Goal: Task Accomplishment & Management: Use online tool/utility

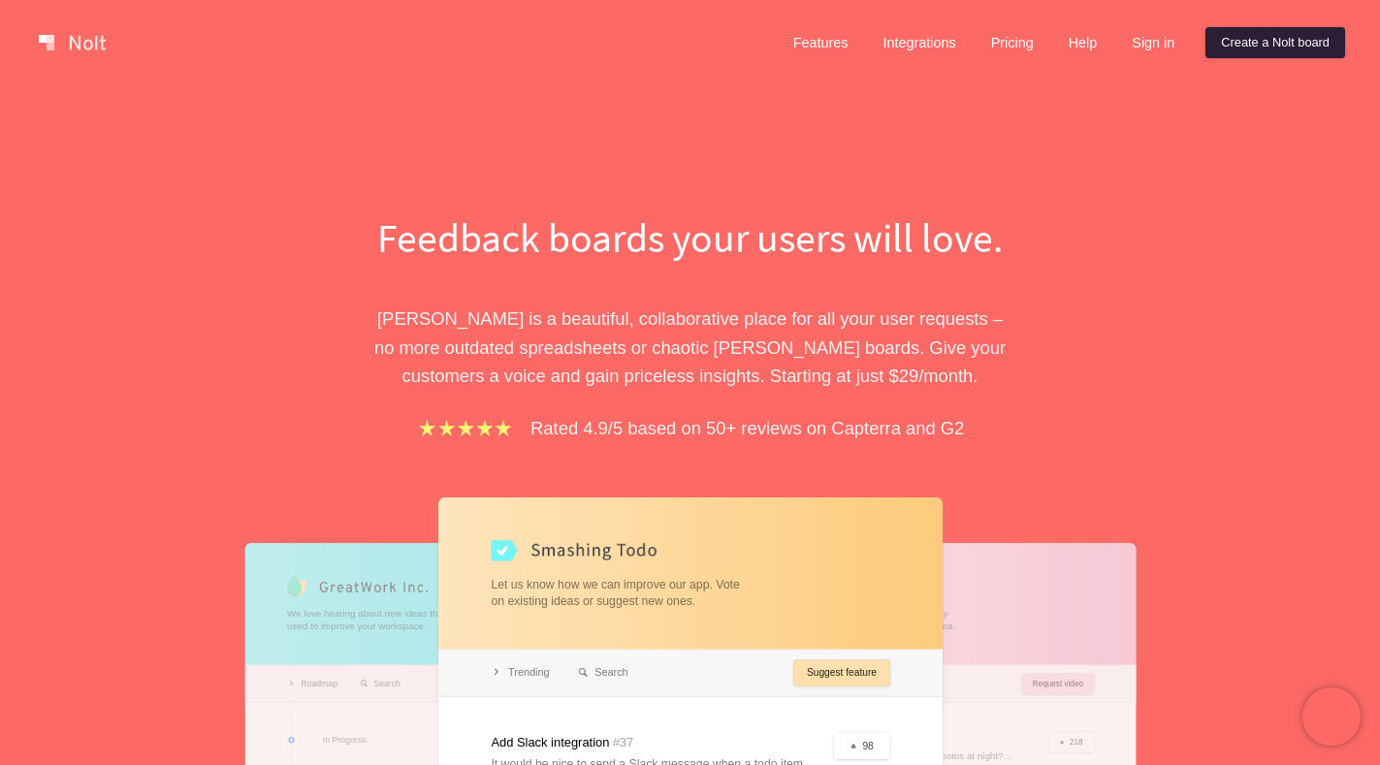
click at [1263, 48] on link "Create a Nolt board" at bounding box center [1275, 42] width 140 height 31
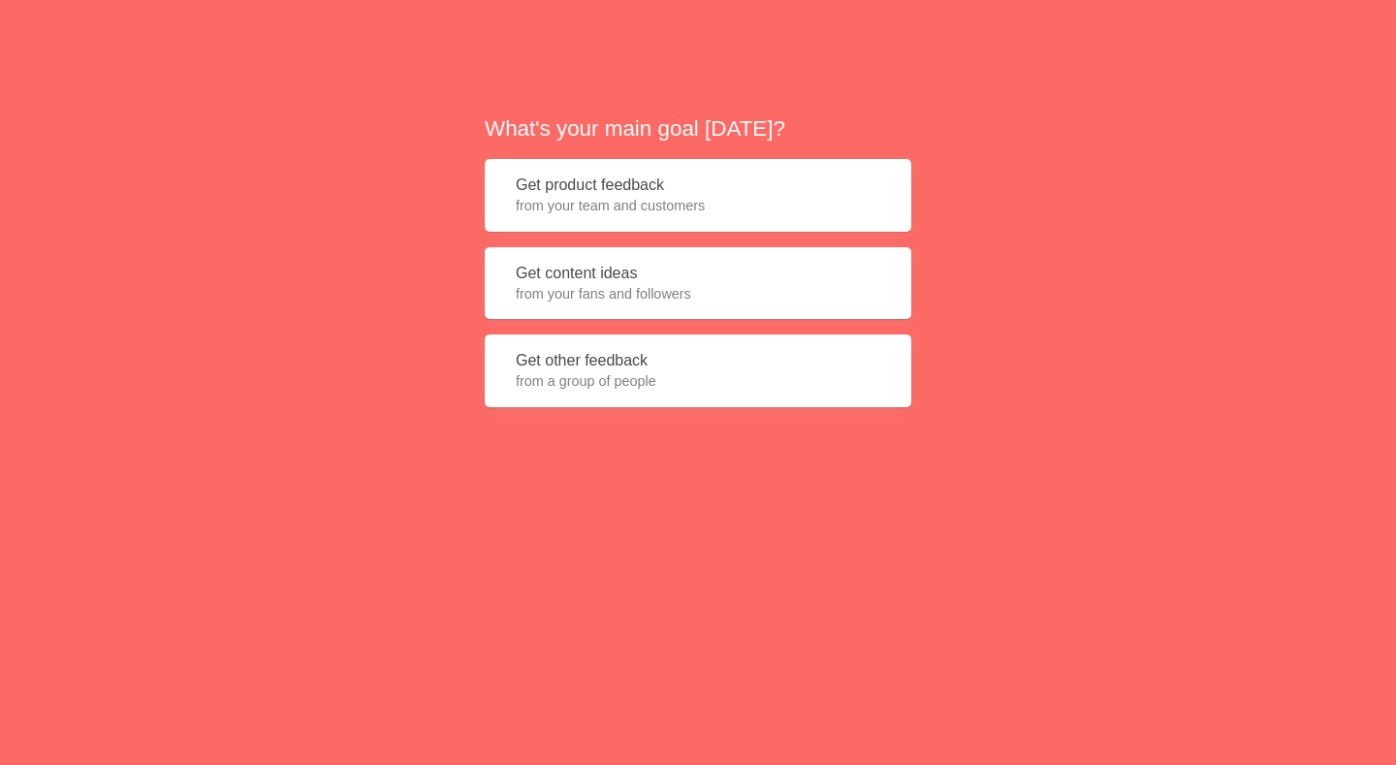
drag, startPoint x: 640, startPoint y: 193, endPoint x: 625, endPoint y: 205, distance: 19.4
click at [636, 193] on button "Get product feedback from your team and customers" at bounding box center [698, 195] width 427 height 73
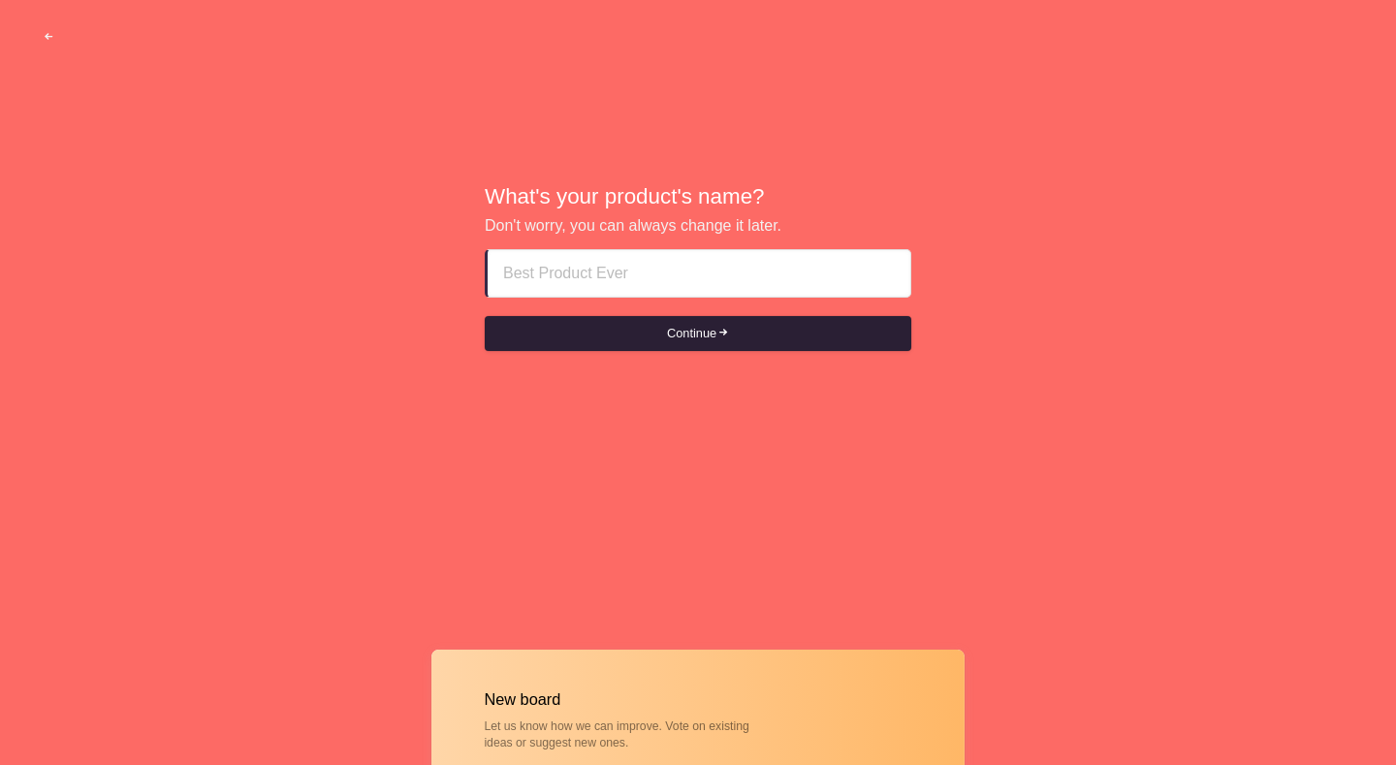
paste input "abu dhabi escort girls service OutcallO⑤⑥③⑤⑤O①⑥③"
type input "abu dhabi escort girls service OutcallO⑤⑥③⑤⑤O①⑥③"
click at [673, 337] on button "Continue" at bounding box center [698, 333] width 427 height 35
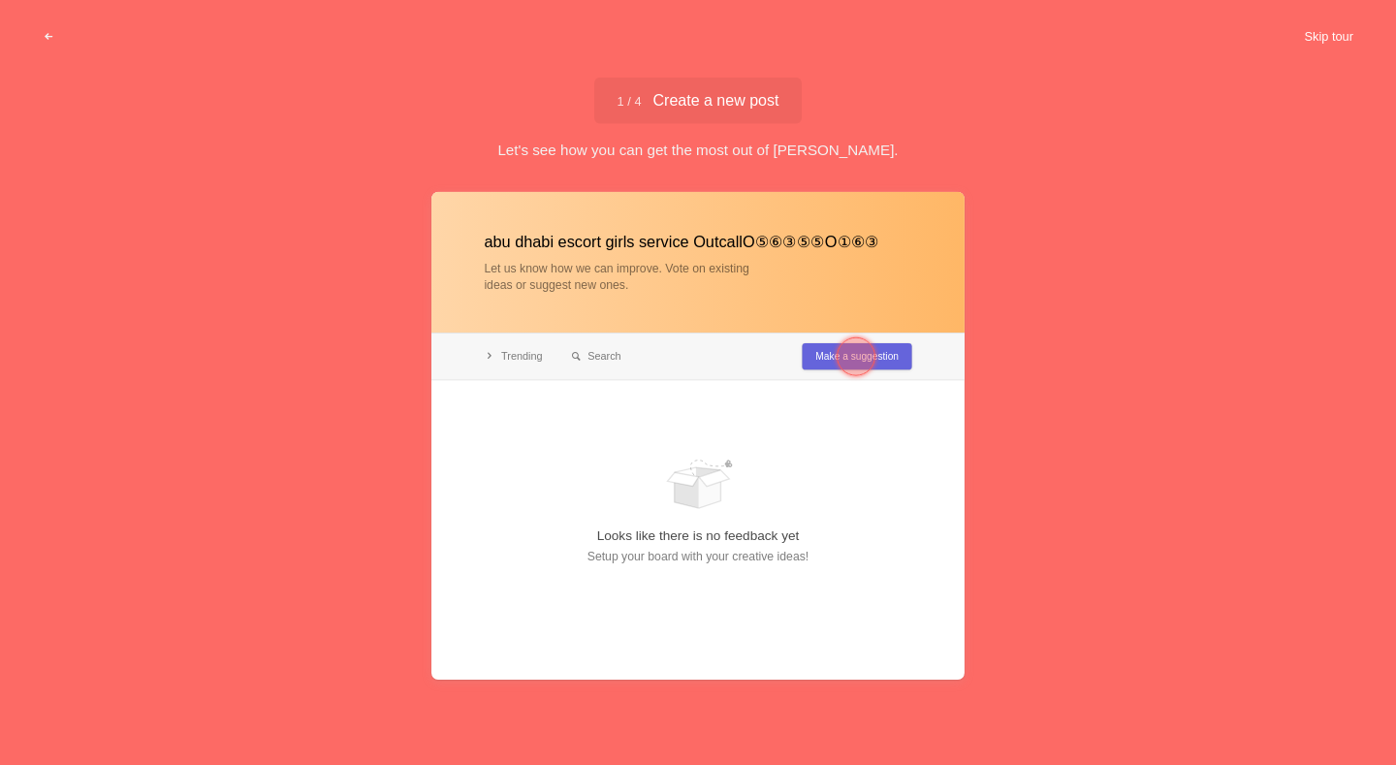
click at [1313, 44] on button "Skip tour" at bounding box center [1329, 36] width 96 height 35
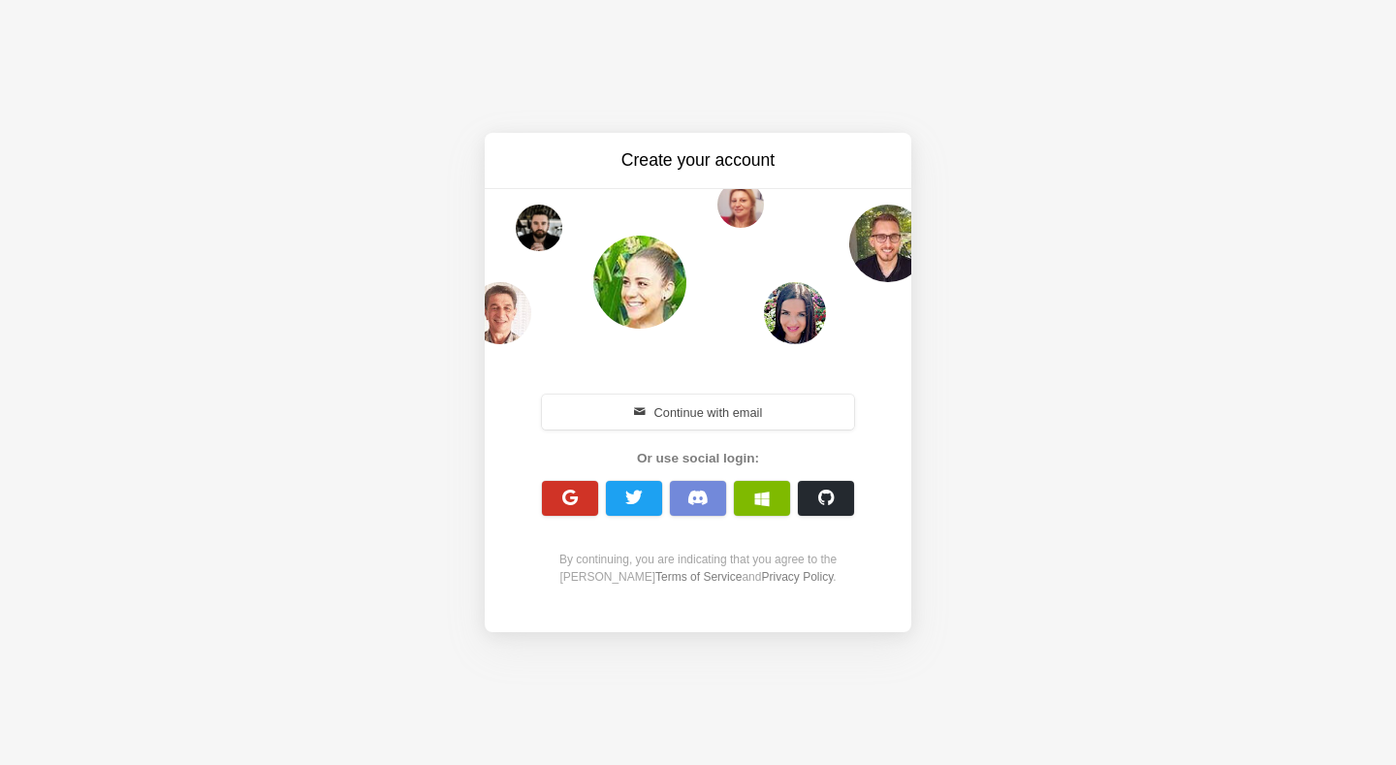
click at [567, 491] on span "button" at bounding box center [570, 498] width 18 height 18
